Goal: Information Seeking & Learning: Learn about a topic

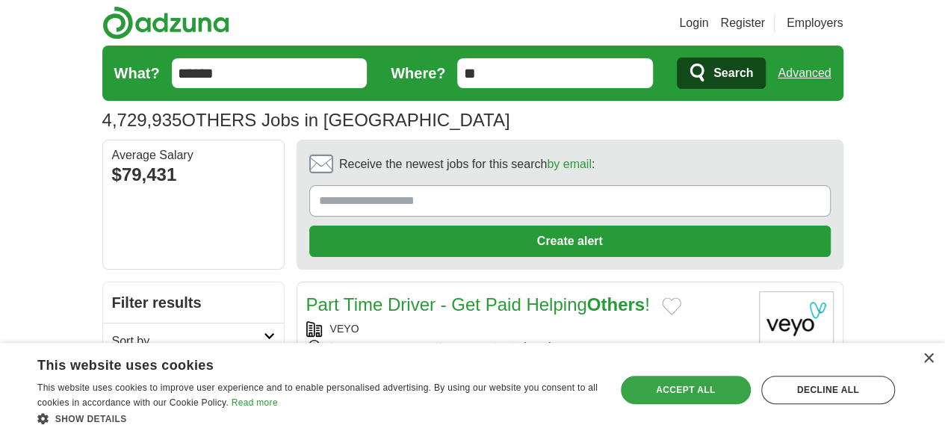
click at [681, 394] on div "Accept all" at bounding box center [686, 390] width 130 height 28
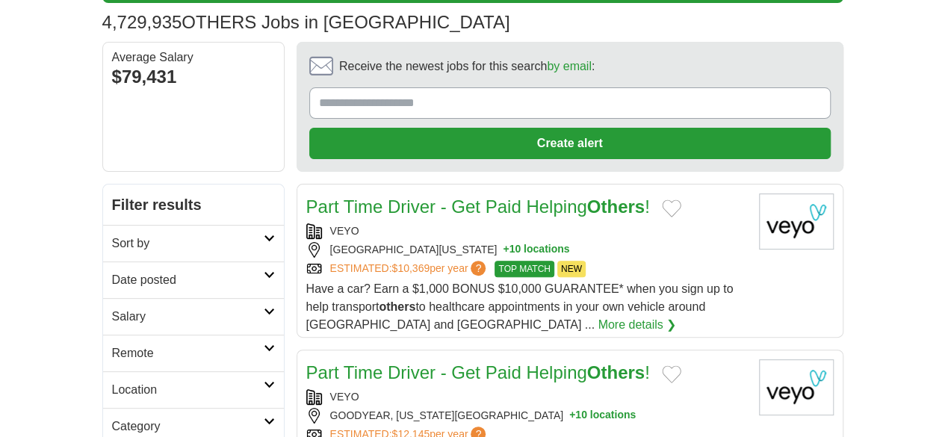
scroll to position [75, 0]
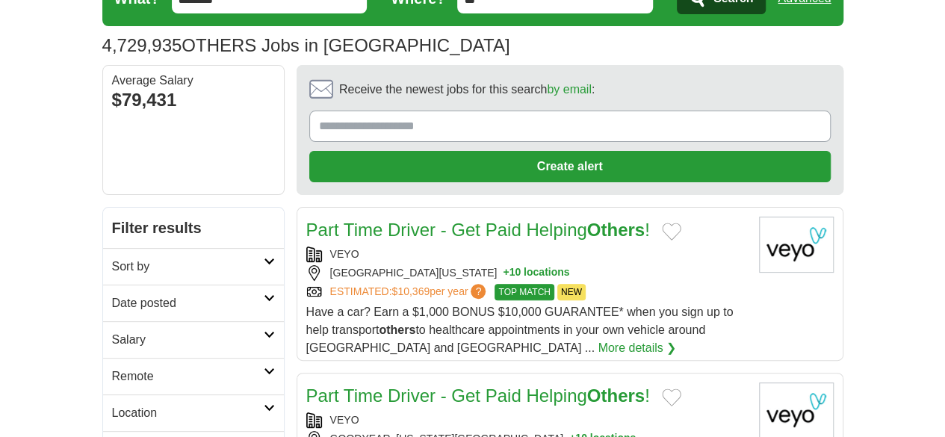
click at [103, 394] on link "Location" at bounding box center [193, 412] width 181 height 37
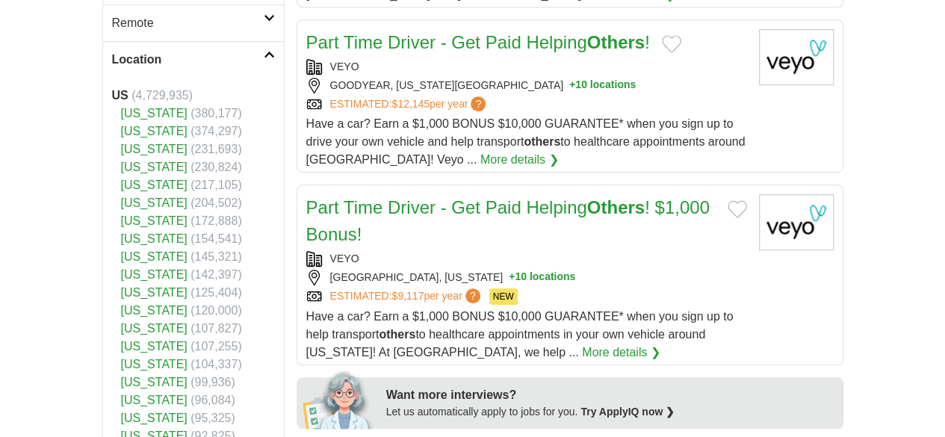
scroll to position [448, 0]
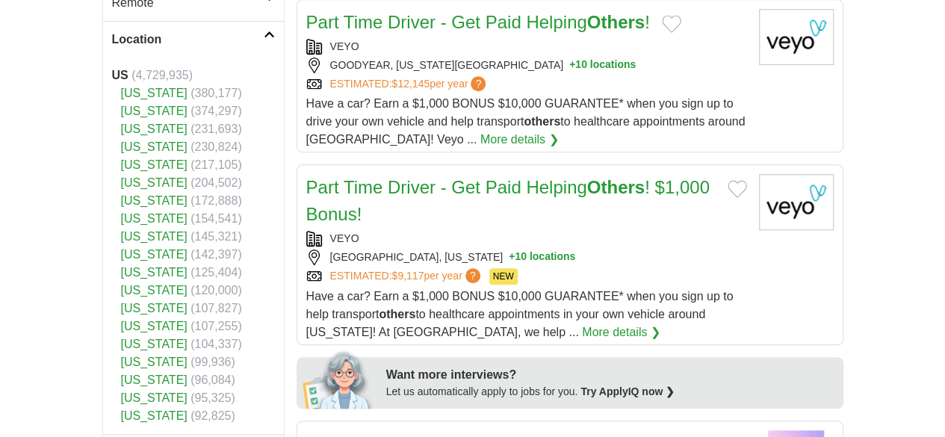
click at [121, 140] on link "[US_STATE]" at bounding box center [154, 146] width 66 height 13
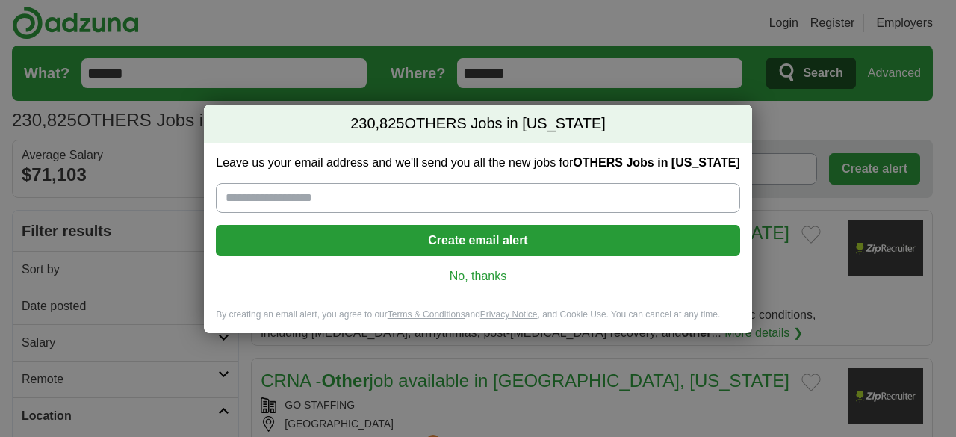
click at [472, 277] on link "No, thanks" at bounding box center [478, 276] width 500 height 16
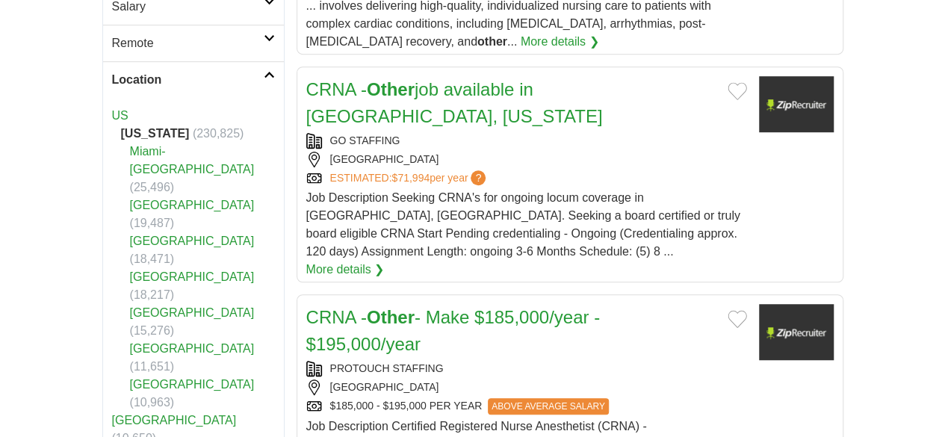
scroll to position [448, 0]
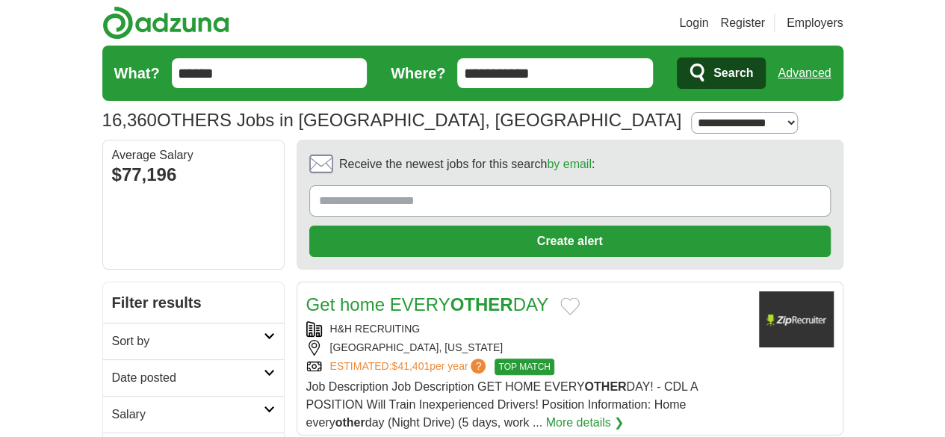
click at [249, 87] on input "******" at bounding box center [270, 73] width 196 height 30
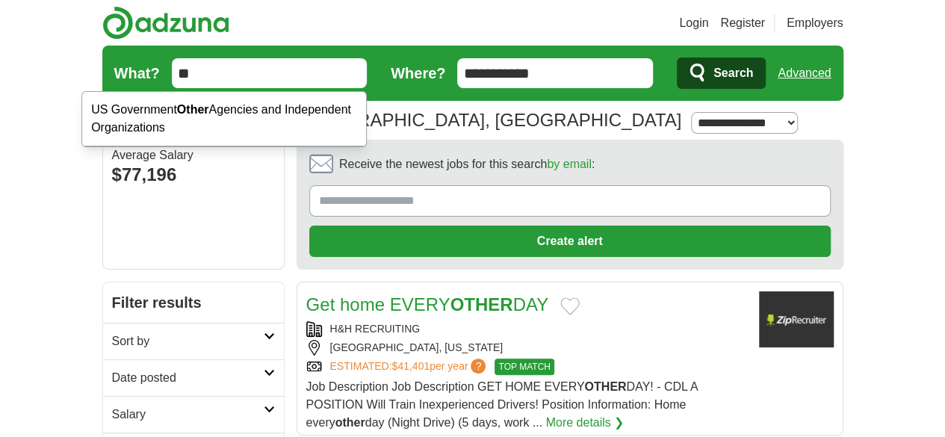
type input "*"
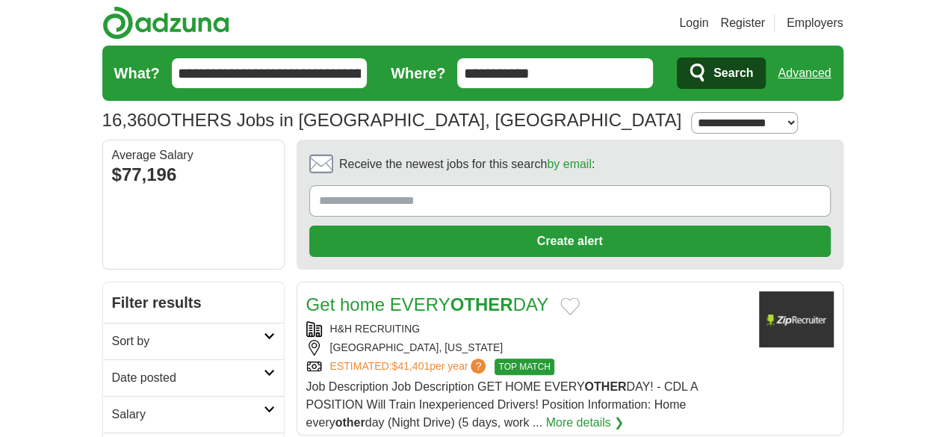
type input "**********"
click at [753, 77] on span "Search" at bounding box center [733, 73] width 40 height 30
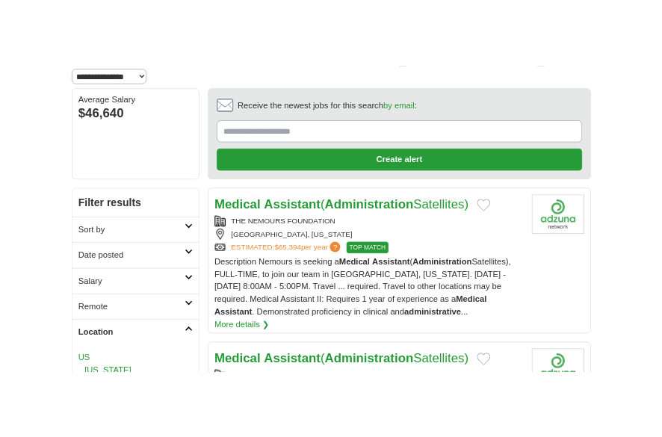
scroll to position [149, 0]
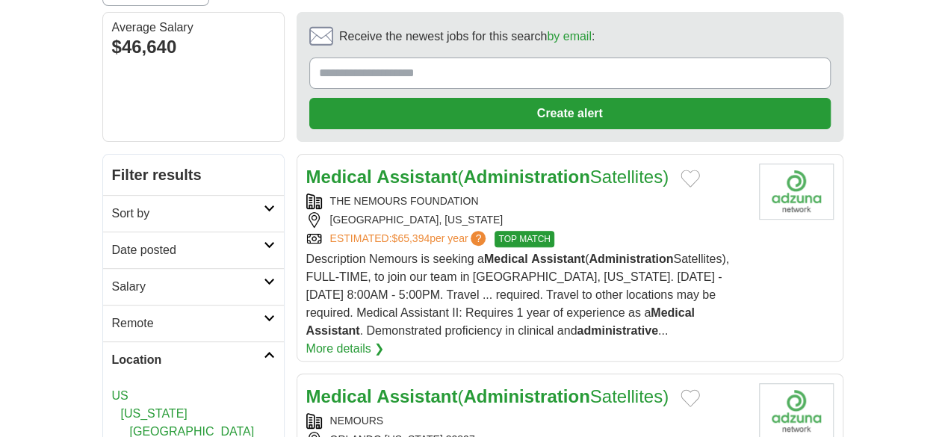
click at [377, 167] on strong "Assistant" at bounding box center [417, 177] width 81 height 20
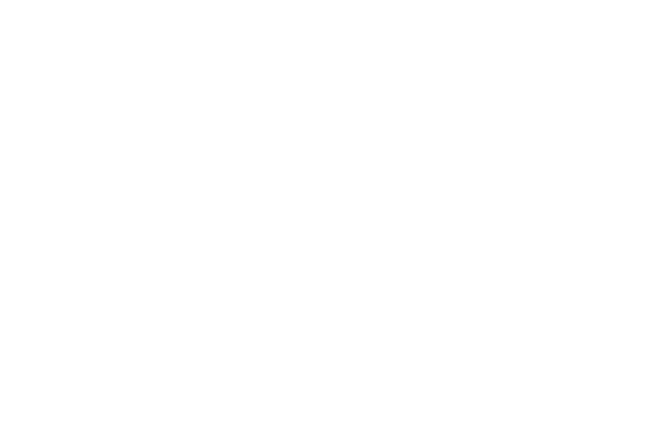
scroll to position [3138, 0]
